Goal: Book appointment/travel/reservation

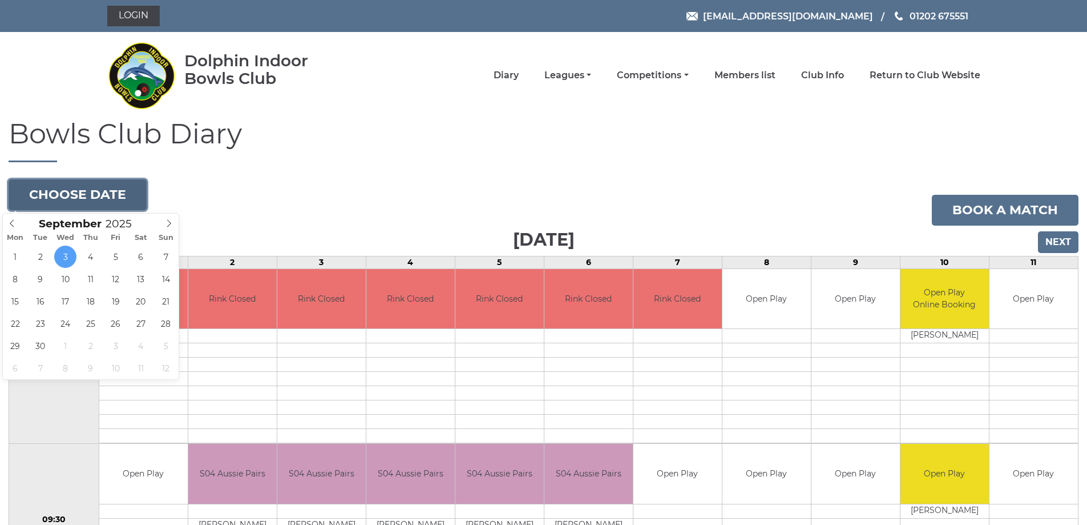
click at [120, 199] on button "Choose date" at bounding box center [78, 194] width 138 height 31
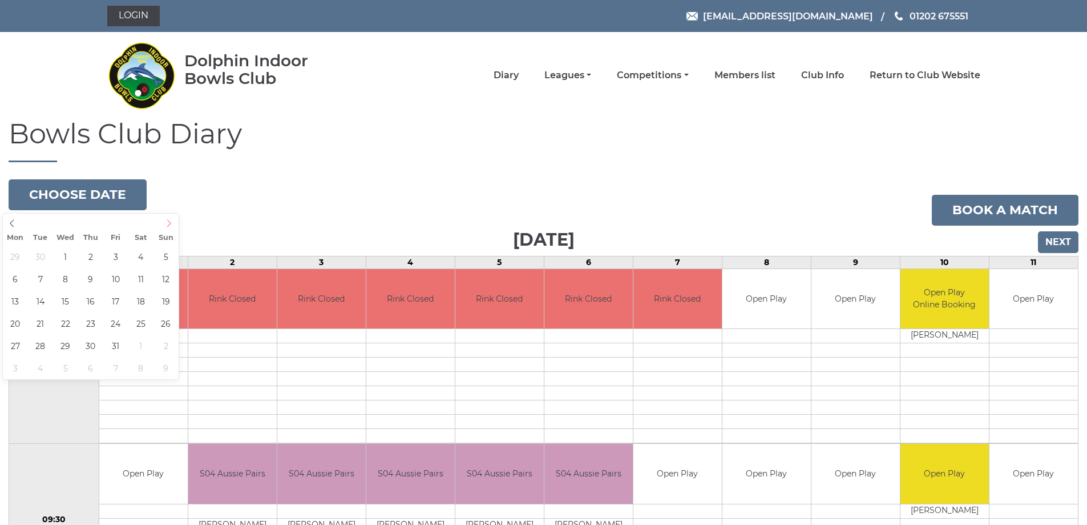
click at [167, 224] on icon at bounding box center [169, 223] width 8 height 8
type input "[DATE]"
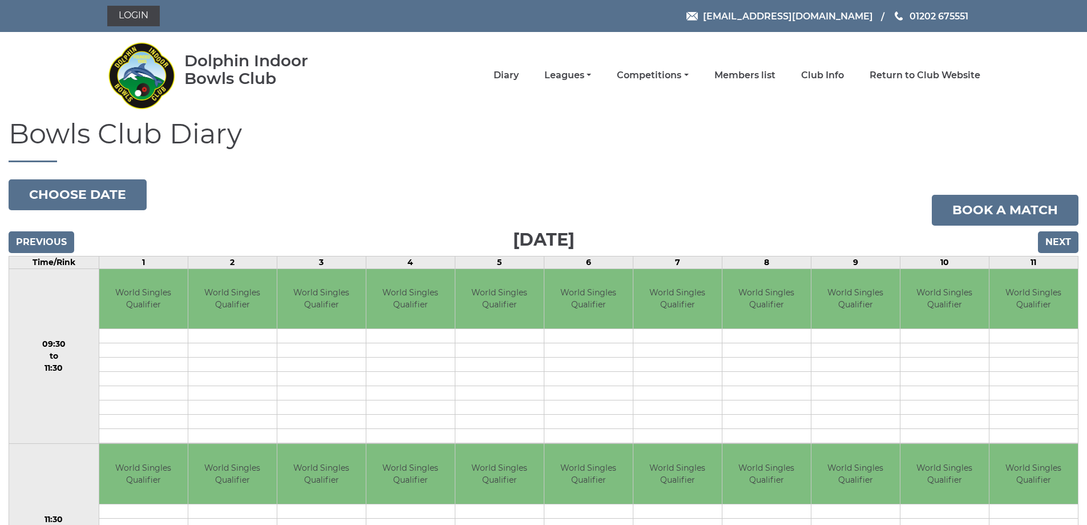
click at [158, 300] on td "World Singles Qualifier" at bounding box center [143, 299] width 88 height 60
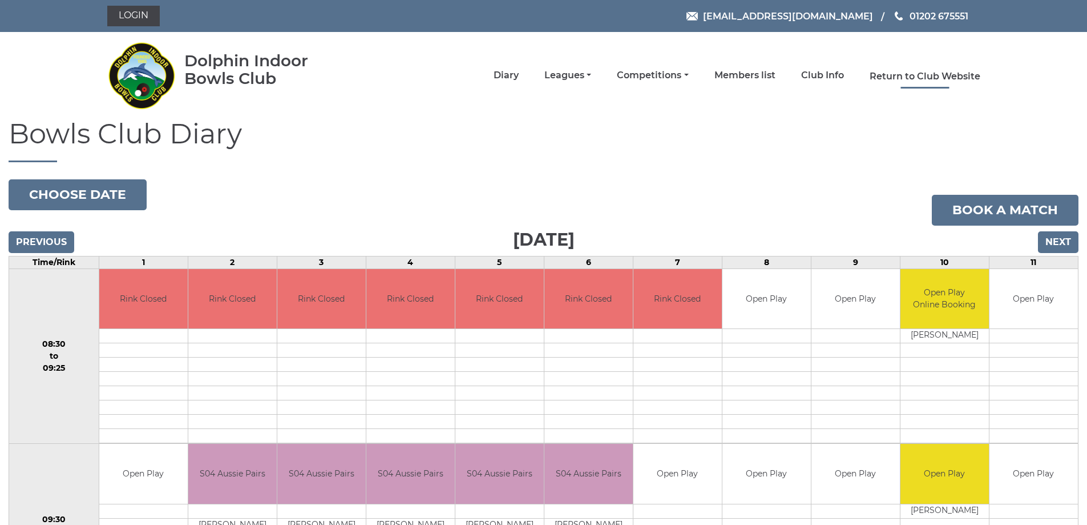
click at [901, 71] on link "Return to Club Website" at bounding box center [925, 76] width 111 height 13
